Goal: Task Accomplishment & Management: Manage account settings

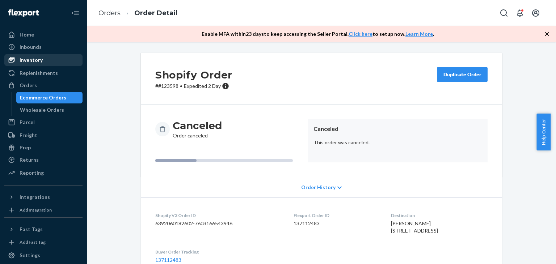
drag, startPoint x: 33, startPoint y: 58, endPoint x: 41, endPoint y: 55, distance: 8.8
click at [33, 58] on div "Inventory" at bounding box center [31, 59] width 23 height 7
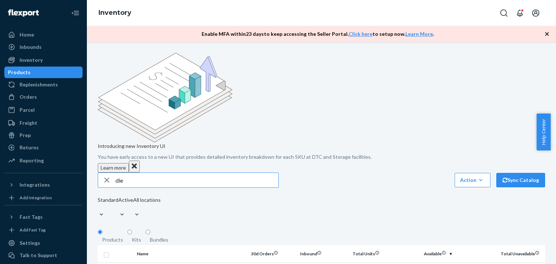
type input "die"
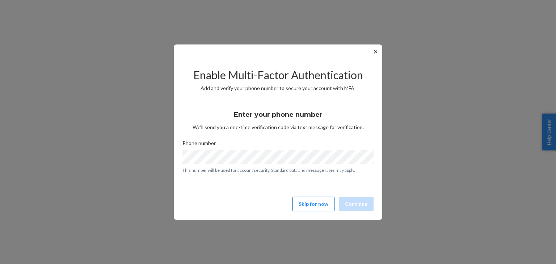
click at [312, 202] on button "Skip for now" at bounding box center [313, 204] width 42 height 14
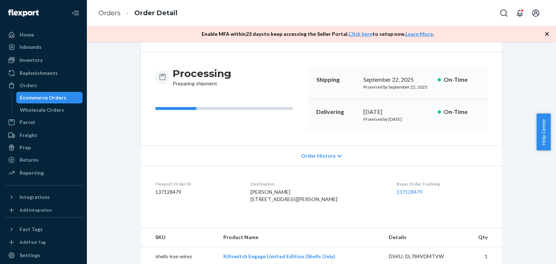
scroll to position [109, 0]
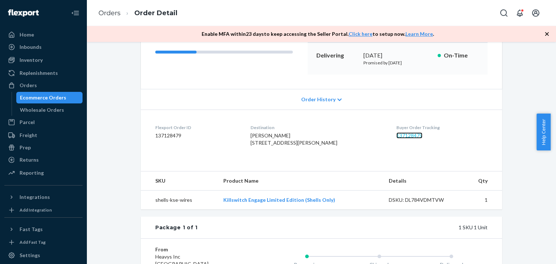
click at [403, 138] on link "137128479" at bounding box center [409, 135] width 26 height 6
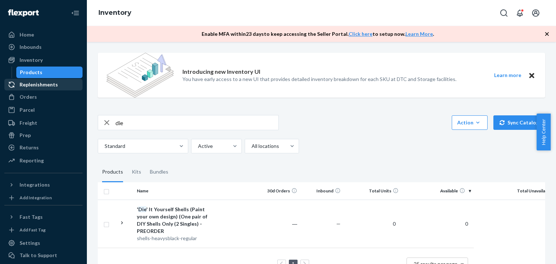
drag, startPoint x: 29, startPoint y: 97, endPoint x: 66, endPoint y: 84, distance: 38.9
click at [29, 97] on div "Orders" at bounding box center [28, 96] width 17 height 7
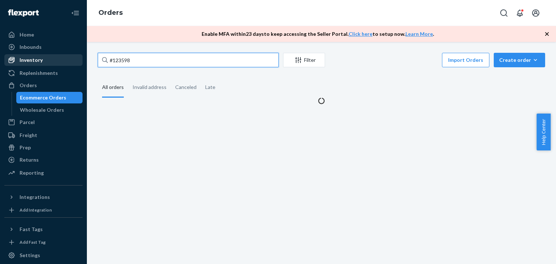
drag, startPoint x: 140, startPoint y: 56, endPoint x: 67, endPoint y: 58, distance: 73.1
click at [67, 58] on div "Home Inbounds Shipping Plans Problems Inventory Products Replenishments Orders …" at bounding box center [278, 132] width 556 height 264
paste input "#1006"
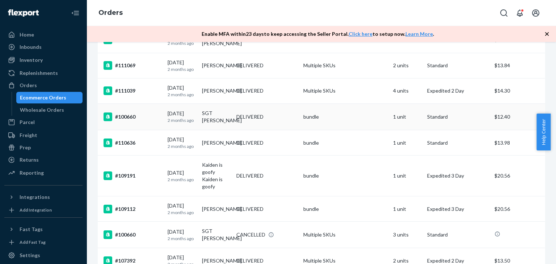
scroll to position [362, 0]
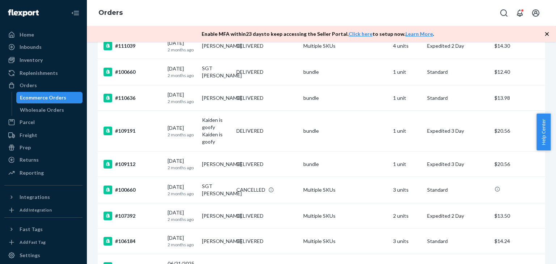
type input "#1006"
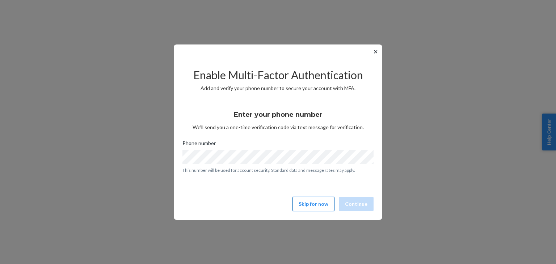
click at [319, 202] on button "Skip for now" at bounding box center [313, 204] width 42 height 14
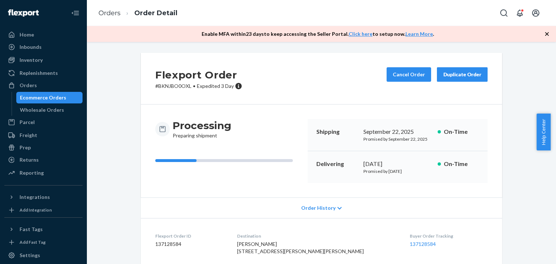
scroll to position [36, 0]
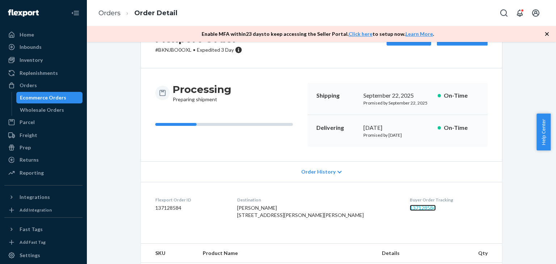
click at [410, 209] on link "137128584" at bounding box center [423, 208] width 26 height 6
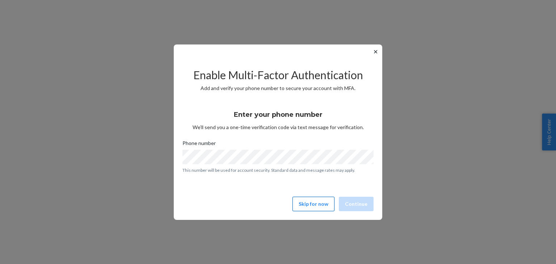
click at [317, 206] on button "Skip for now" at bounding box center [313, 204] width 42 height 14
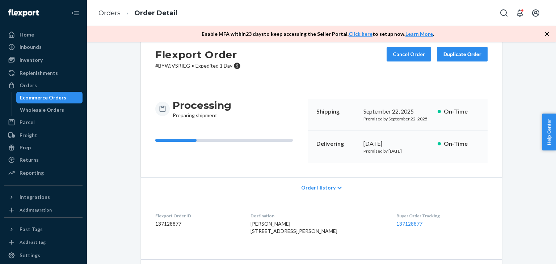
scroll to position [72, 0]
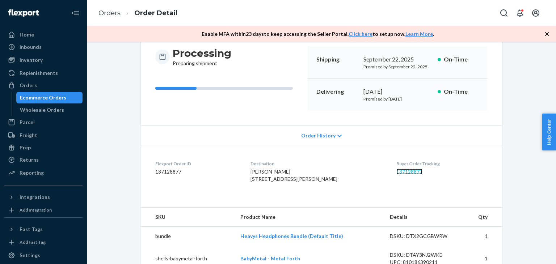
click at [396, 170] on link "137128877" at bounding box center [409, 172] width 26 height 6
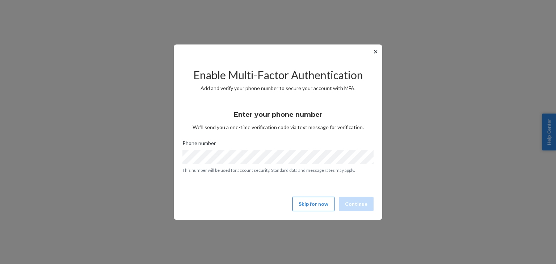
click at [319, 199] on button "Skip for now" at bounding box center [313, 204] width 42 height 14
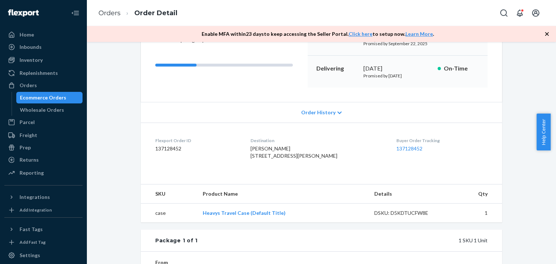
scroll to position [109, 0]
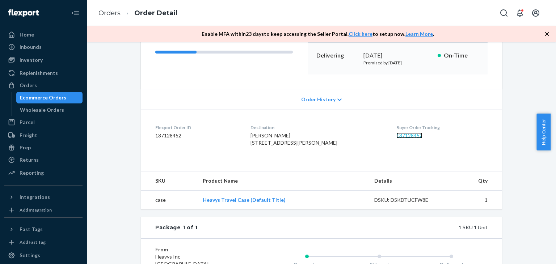
click at [396, 135] on link "137128452" at bounding box center [409, 135] width 26 height 6
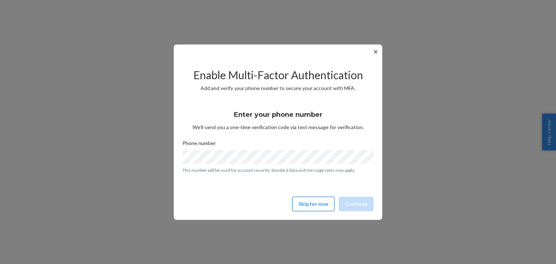
click at [312, 207] on button "Skip for now" at bounding box center [313, 204] width 42 height 14
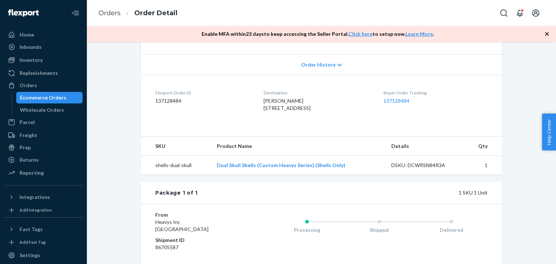
scroll to position [145, 0]
click at [404, 98] on link "137128484" at bounding box center [396, 99] width 26 height 6
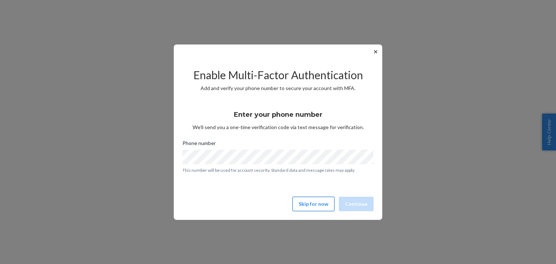
click at [319, 205] on button "Skip for now" at bounding box center [313, 204] width 42 height 14
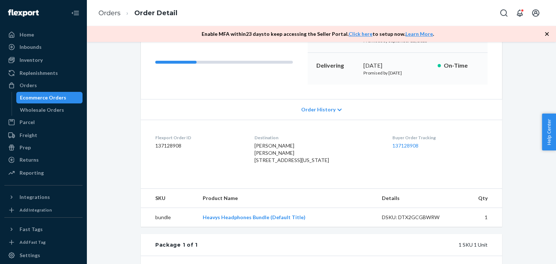
scroll to position [109, 0]
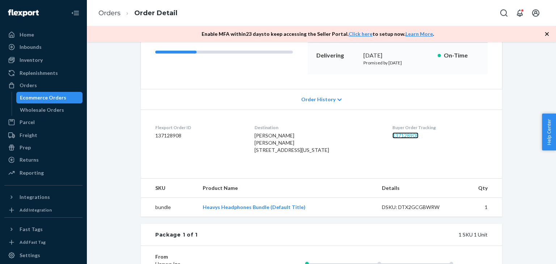
click at [407, 136] on link "137128908" at bounding box center [405, 135] width 26 height 6
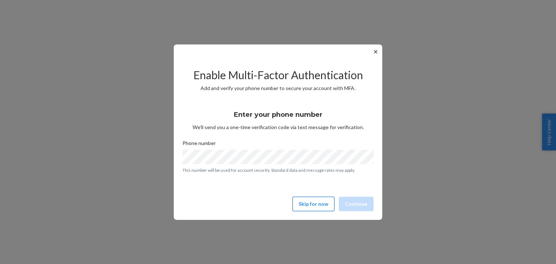
click at [316, 206] on button "Skip for now" at bounding box center [313, 204] width 42 height 14
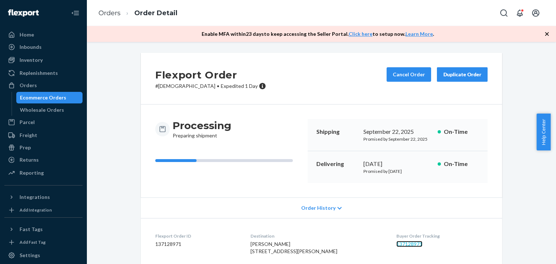
click at [402, 244] on link "137128971" at bounding box center [409, 244] width 26 height 6
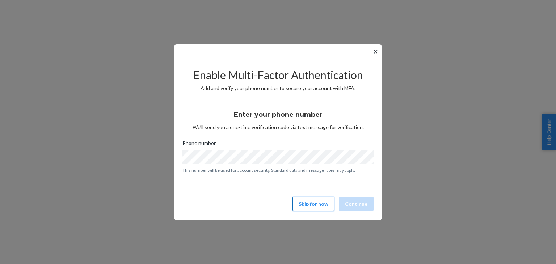
click at [316, 203] on button "Skip for now" at bounding box center [313, 204] width 42 height 14
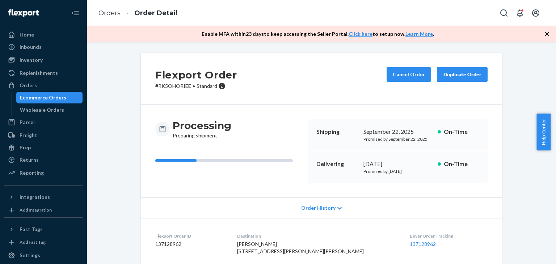
click at [410, 248] on div "Buyer Order Tracking 137128962" at bounding box center [449, 245] width 78 height 25
click at [410, 246] on link "137128962" at bounding box center [423, 244] width 26 height 6
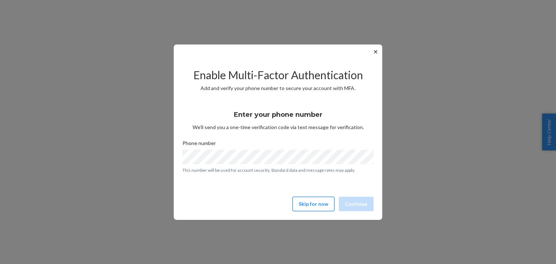
click at [309, 205] on button "Skip for now" at bounding box center [313, 204] width 42 height 14
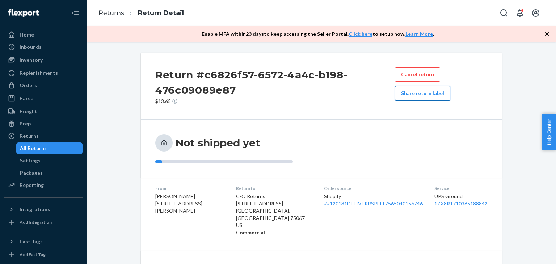
click at [417, 93] on button "Share return label" at bounding box center [422, 93] width 55 height 14
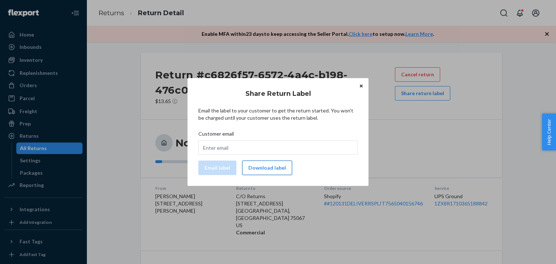
click at [261, 164] on button "Download label" at bounding box center [267, 168] width 50 height 14
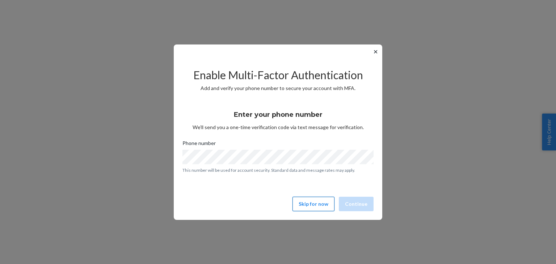
click at [317, 203] on button "Skip for now" at bounding box center [313, 204] width 42 height 14
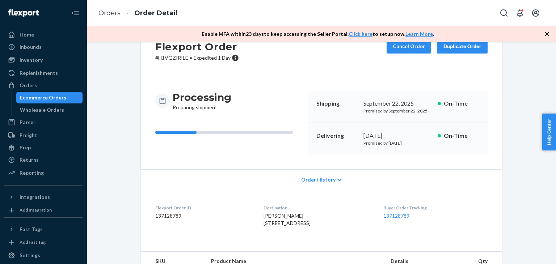
scroll to position [36, 0]
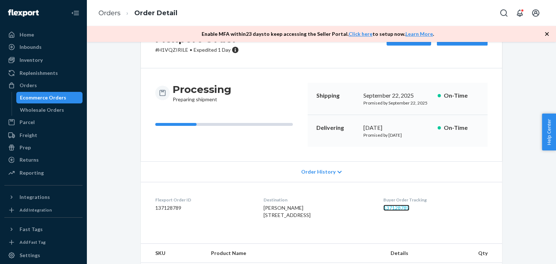
click at [396, 206] on link "137128789" at bounding box center [396, 208] width 26 height 6
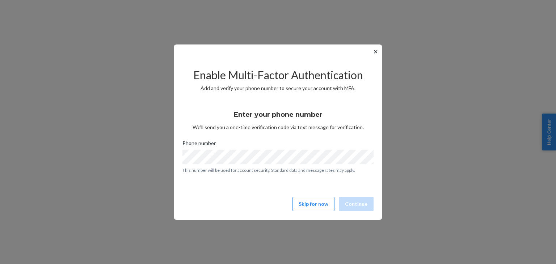
click at [310, 196] on div "Enable Multi-Factor Authentication Add and verify your phone number to secure y…" at bounding box center [277, 136] width 191 height 155
click at [313, 203] on button "Skip for now" at bounding box center [313, 204] width 42 height 14
click at [305, 201] on button "Skip for now" at bounding box center [313, 204] width 42 height 14
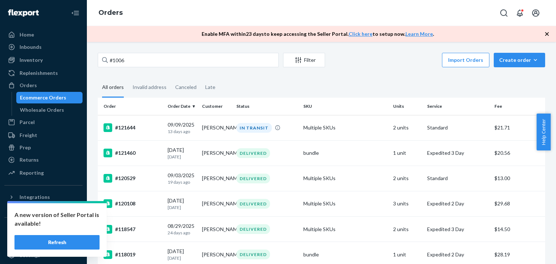
drag, startPoint x: 142, startPoint y: 57, endPoint x: 107, endPoint y: 57, distance: 35.1
click at [107, 57] on div "#1006" at bounding box center [188, 60] width 181 height 14
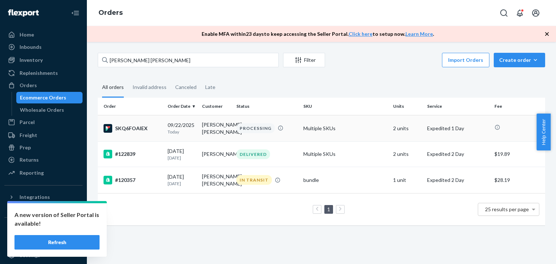
type input "[PERSON_NAME] [PERSON_NAME]"
click at [161, 131] on div "SKQ6FOAIEX" at bounding box center [133, 128] width 58 height 9
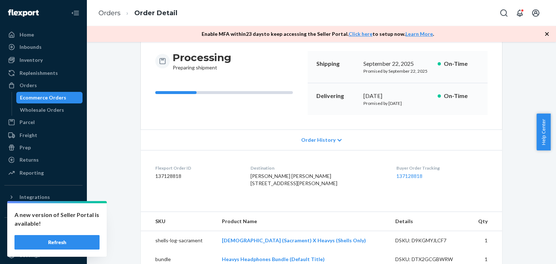
scroll to position [72, 0]
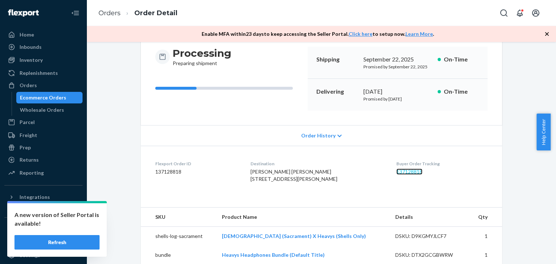
click at [400, 169] on link "137128818" at bounding box center [409, 172] width 26 height 6
click at [28, 155] on div "Returns" at bounding box center [43, 160] width 77 height 10
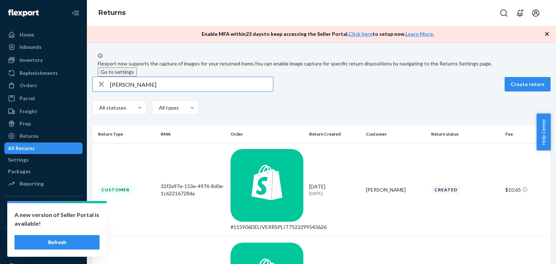
type input "Jason Candlish"
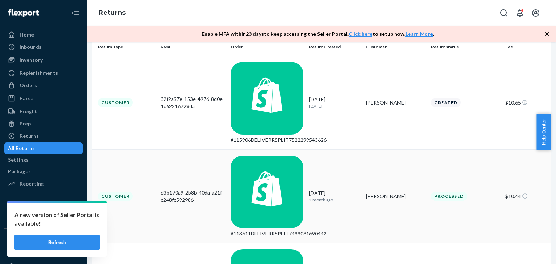
scroll to position [90, 0]
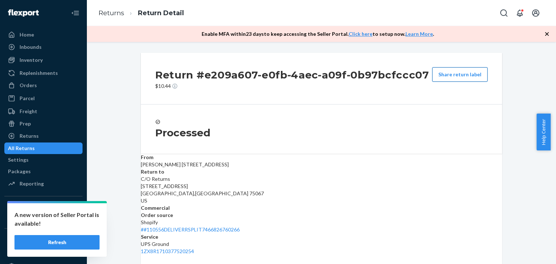
click at [455, 78] on button "Share return label" at bounding box center [459, 74] width 55 height 14
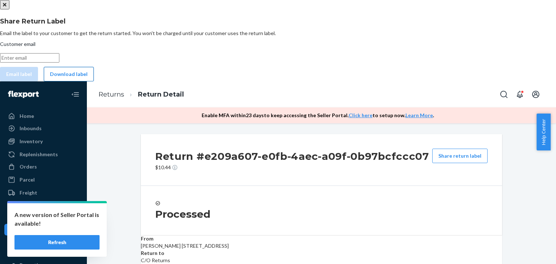
click at [94, 81] on button "Download label" at bounding box center [69, 74] width 50 height 14
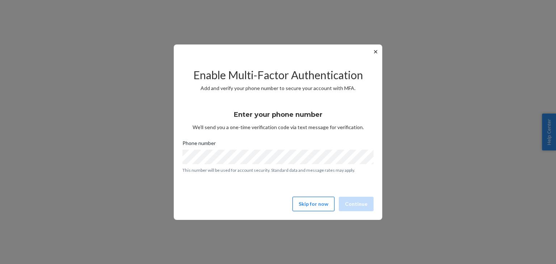
click at [311, 207] on button "Skip for now" at bounding box center [313, 204] width 42 height 14
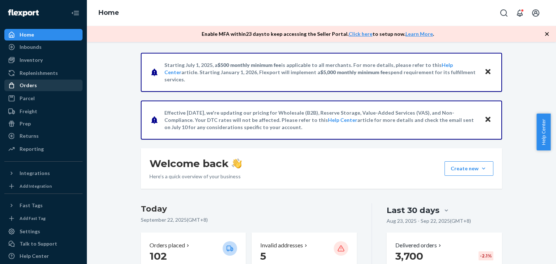
click at [25, 84] on div "Orders" at bounding box center [28, 85] width 17 height 7
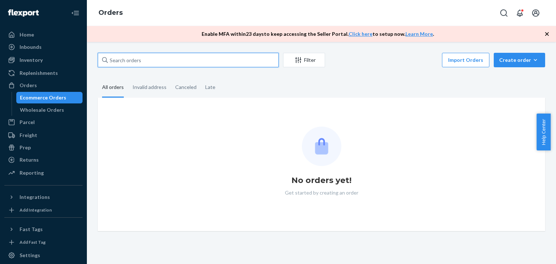
click at [125, 60] on input "text" at bounding box center [188, 60] width 181 height 14
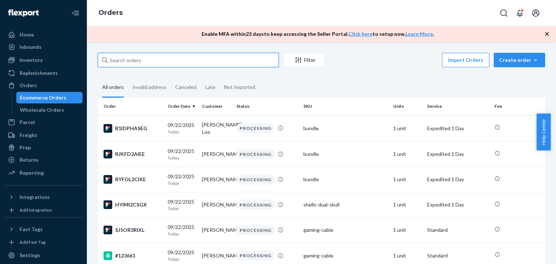
paste input "#121683"
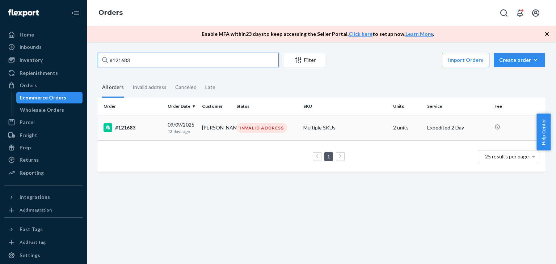
type input "#121683"
click at [130, 123] on div "#121683" at bounding box center [133, 127] width 58 height 9
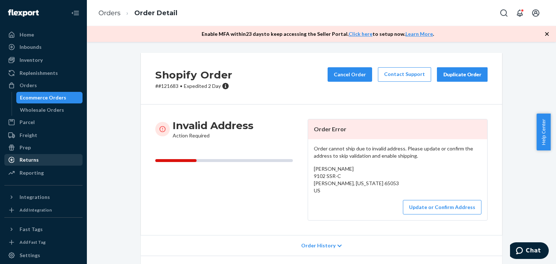
click at [29, 156] on div "Returns" at bounding box center [29, 159] width 19 height 7
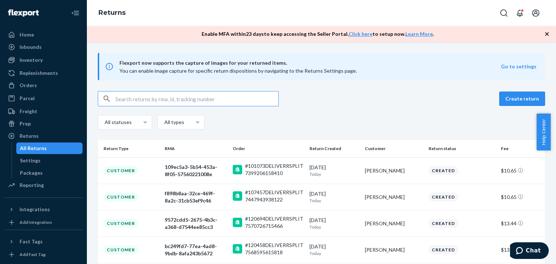
click at [129, 94] on input "text" at bounding box center [196, 99] width 163 height 14
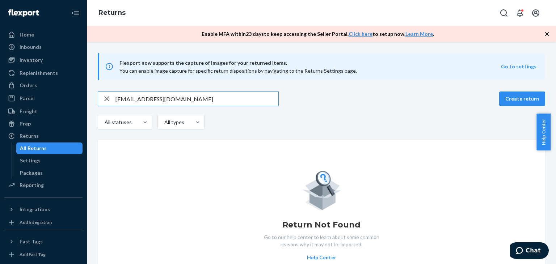
type input "adtthree@gmail.com"
drag, startPoint x: 188, startPoint y: 99, endPoint x: 103, endPoint y: 101, distance: 84.7
click at [103, 101] on div "adtthree@gmail.com" at bounding box center [188, 99] width 180 height 14
paste input "Austin Taylor"
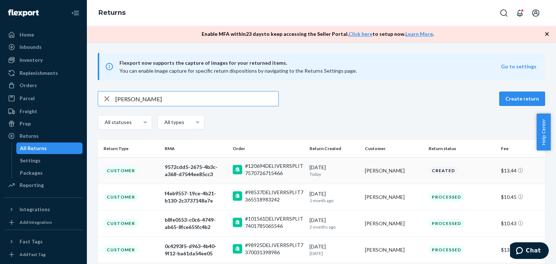
type input "Austin Taylor"
click at [143, 170] on td "Customer" at bounding box center [130, 170] width 64 height 26
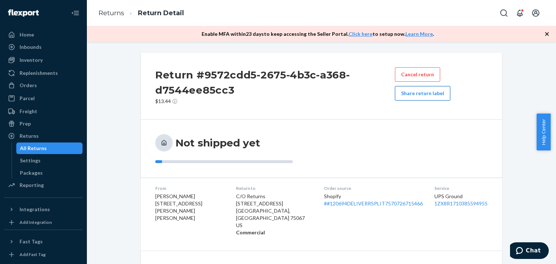
click at [429, 95] on button "Share return label" at bounding box center [422, 93] width 55 height 14
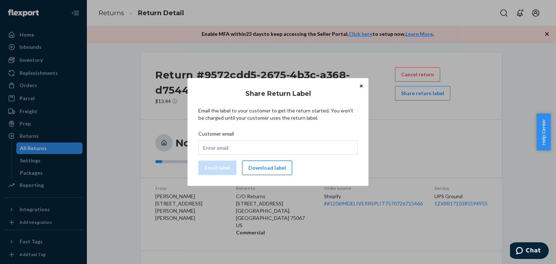
click at [259, 171] on button "Download label" at bounding box center [267, 168] width 50 height 14
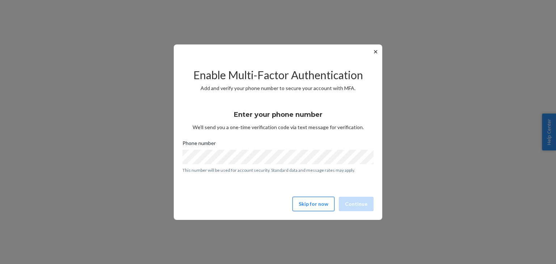
click at [317, 203] on button "Skip for now" at bounding box center [313, 204] width 42 height 14
click at [312, 206] on button "Skip for now" at bounding box center [313, 204] width 42 height 14
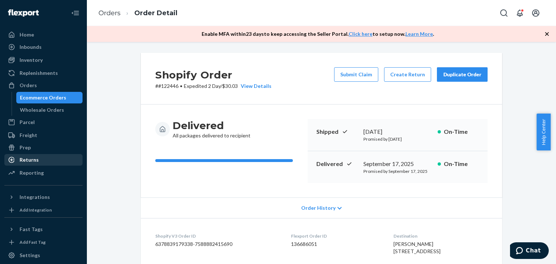
click at [25, 162] on div "Returns" at bounding box center [29, 159] width 19 height 7
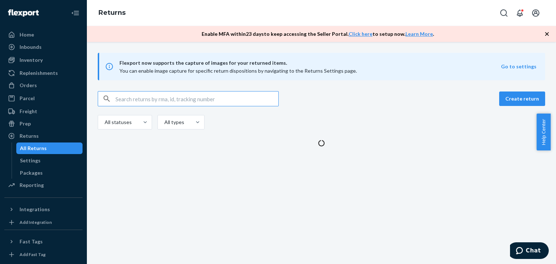
click at [133, 95] on input "text" at bounding box center [196, 99] width 163 height 14
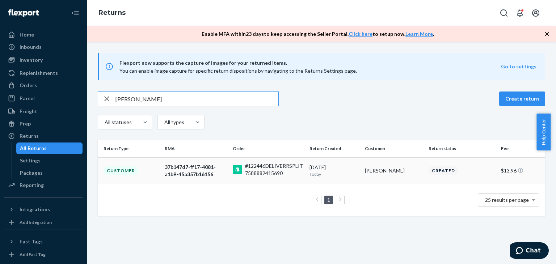
type input "[PERSON_NAME]"
click at [170, 173] on div "37b147d7-ff17-4081-a1b9-45a357b16156" at bounding box center [196, 171] width 62 height 14
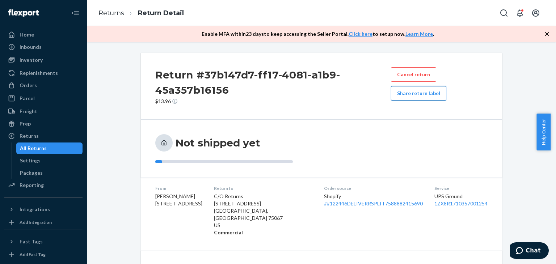
click at [418, 97] on button "Share return label" at bounding box center [418, 93] width 55 height 14
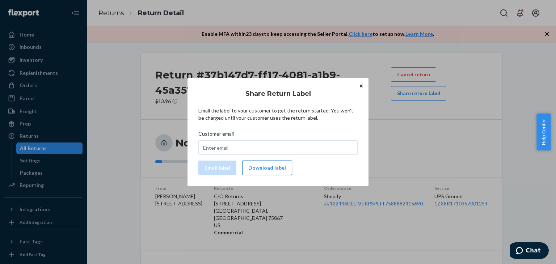
click at [267, 168] on button "Download label" at bounding box center [267, 168] width 50 height 14
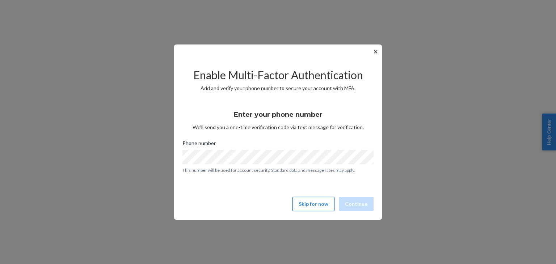
click at [312, 202] on button "Skip for now" at bounding box center [313, 204] width 42 height 14
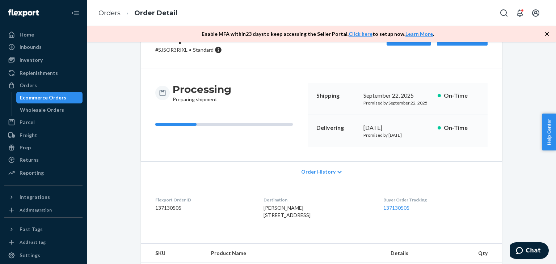
scroll to position [145, 0]
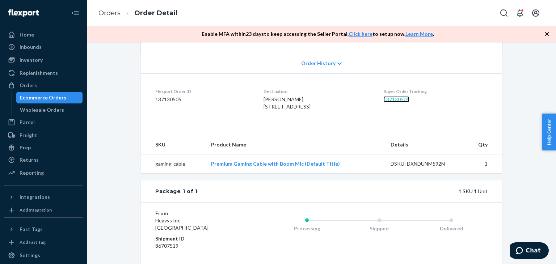
click at [395, 102] on link "137130505" at bounding box center [396, 99] width 26 height 6
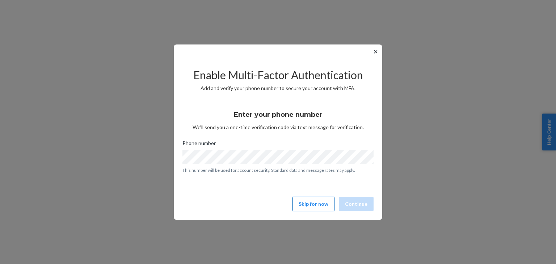
click at [316, 202] on button "Skip for now" at bounding box center [313, 204] width 42 height 14
click at [311, 200] on button "Skip for now" at bounding box center [313, 204] width 42 height 14
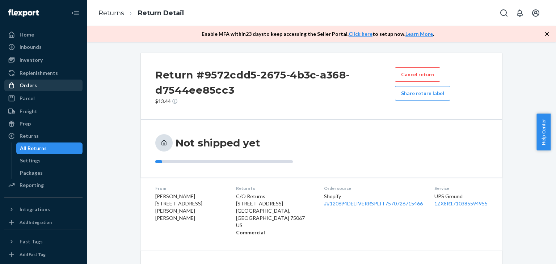
click at [29, 88] on div "Orders" at bounding box center [28, 85] width 17 height 7
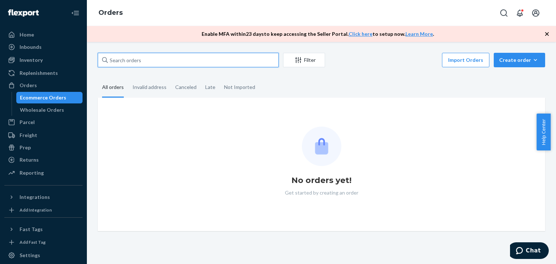
click at [149, 55] on input "text" at bounding box center [188, 60] width 181 height 14
paste input "#2554"
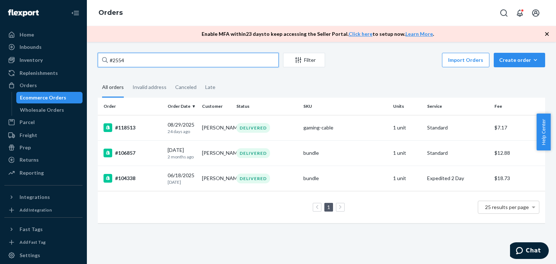
type input "#2554"
